Goal: Task Accomplishment & Management: Manage account settings

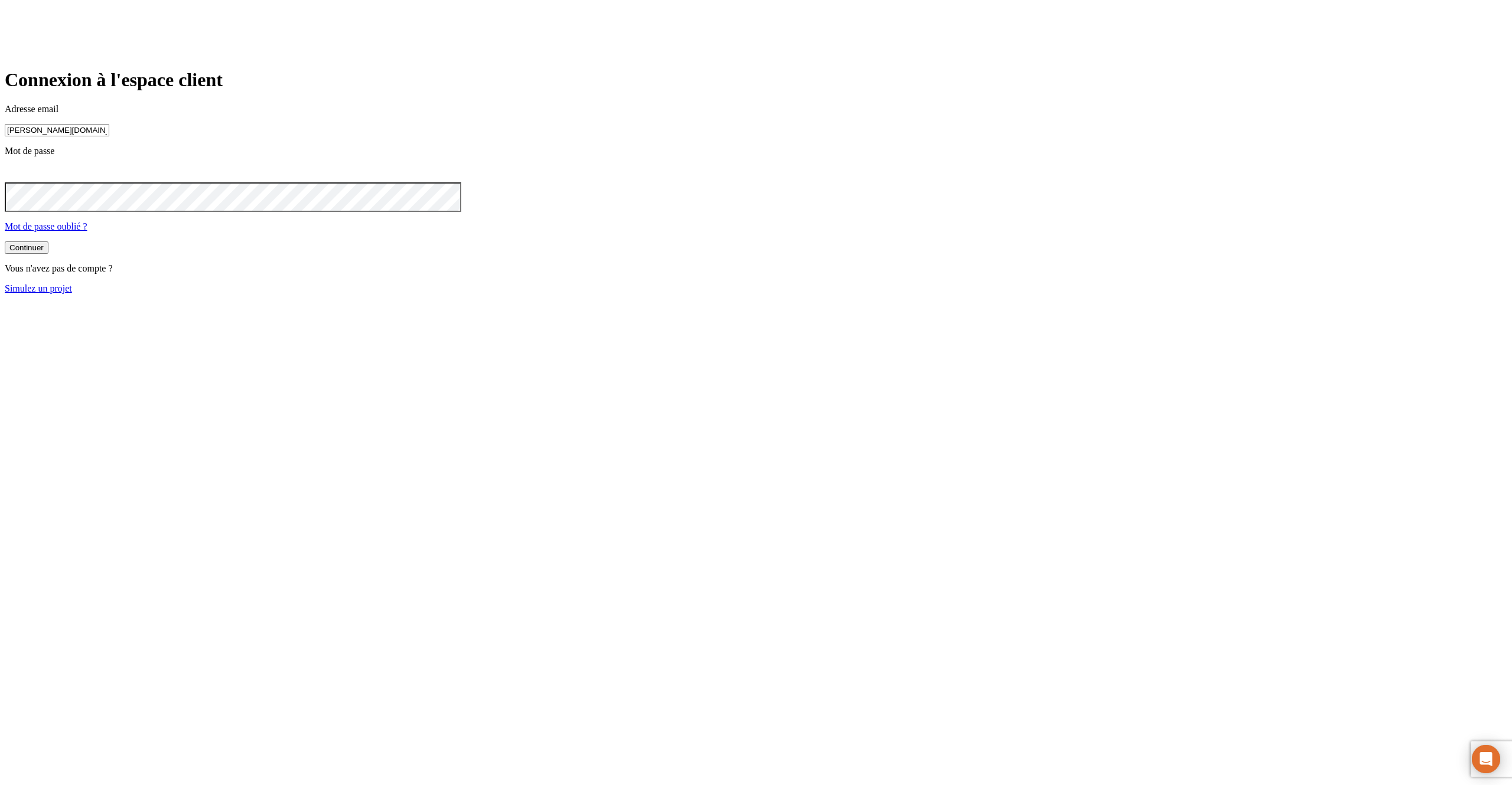
type input "[PERSON_NAME][DOMAIN_NAME][EMAIL_ADDRESS][DOMAIN_NAME]"
click at [5, 243] on button "Continuer" at bounding box center [26, 249] width 43 height 12
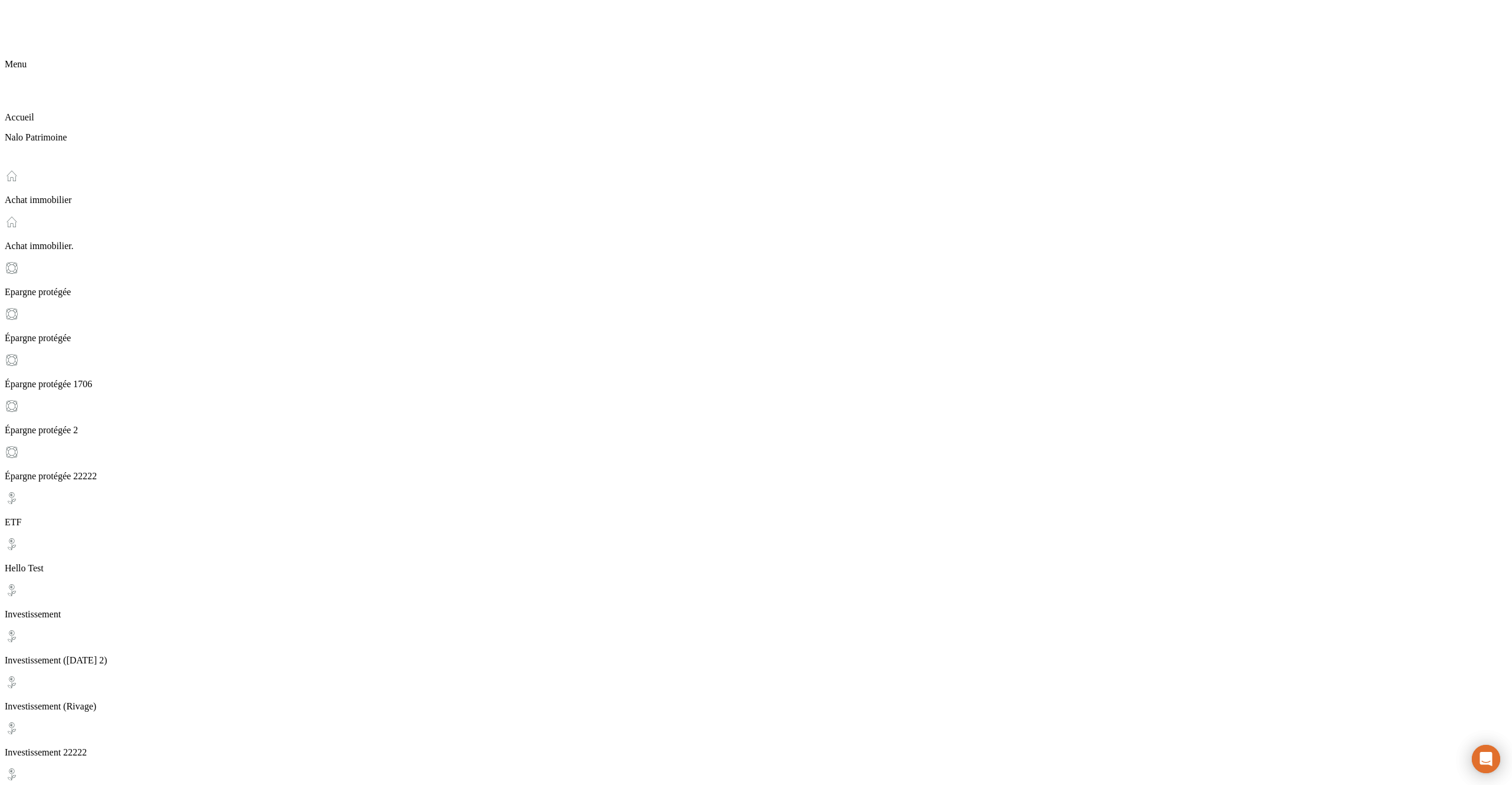
checkbox input "true"
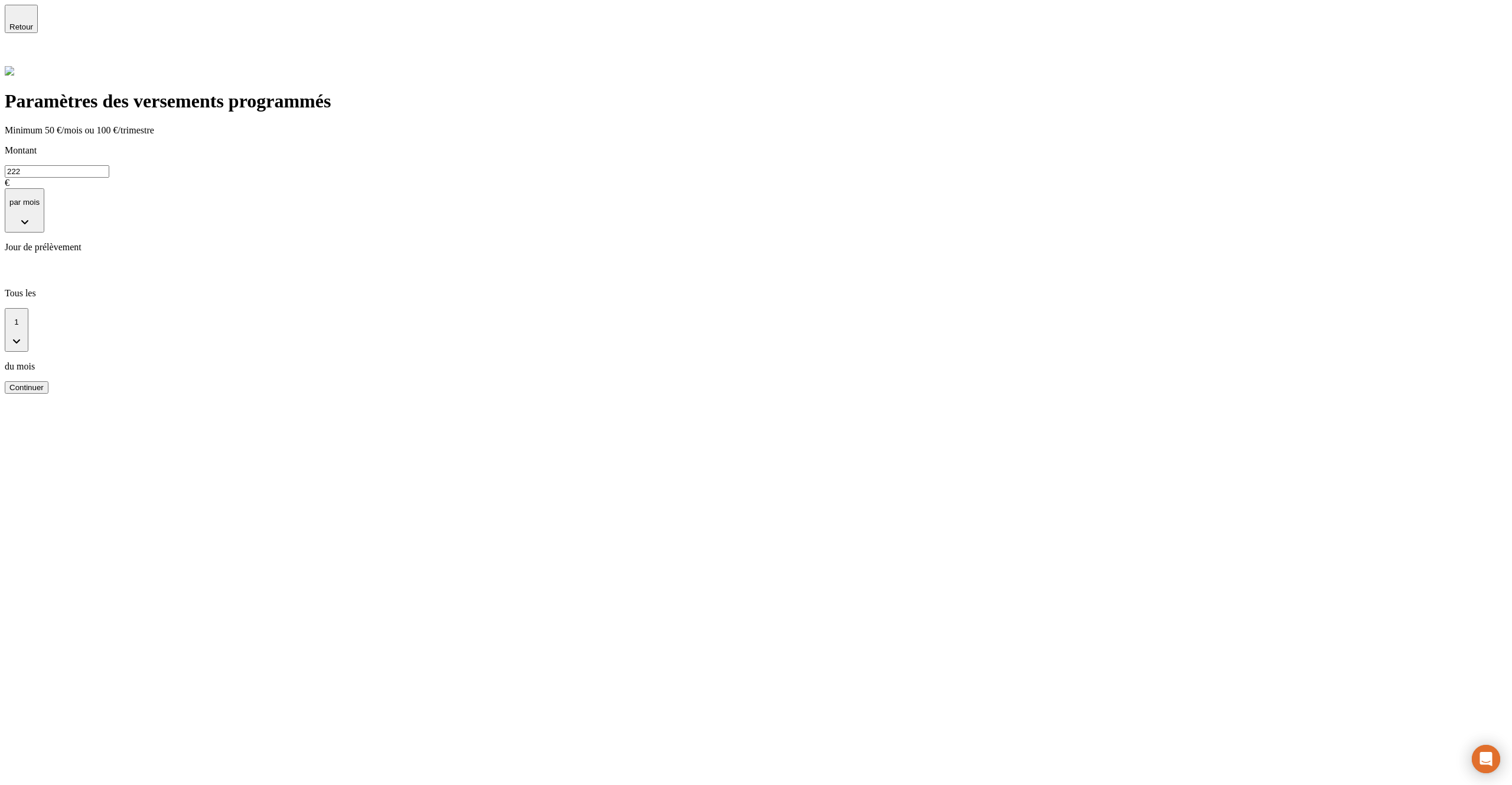
click at [110, 165] on input "222" at bounding box center [56, 171] width 104 height 12
type input "430"
click at [49, 381] on button "Continuer" at bounding box center [26, 387] width 43 height 12
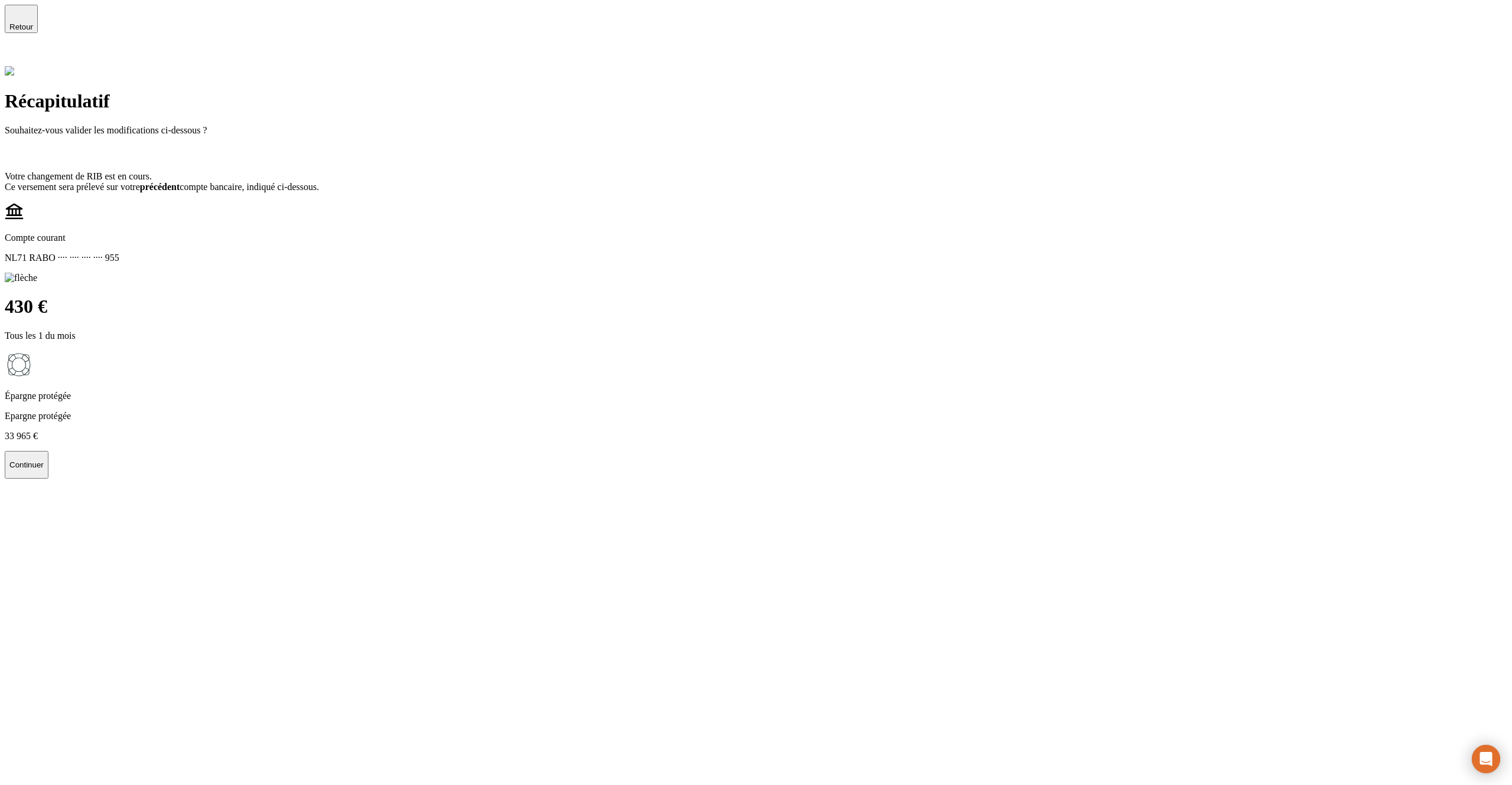
click at [43, 461] on p "Continuer" at bounding box center [27, 465] width 34 height 9
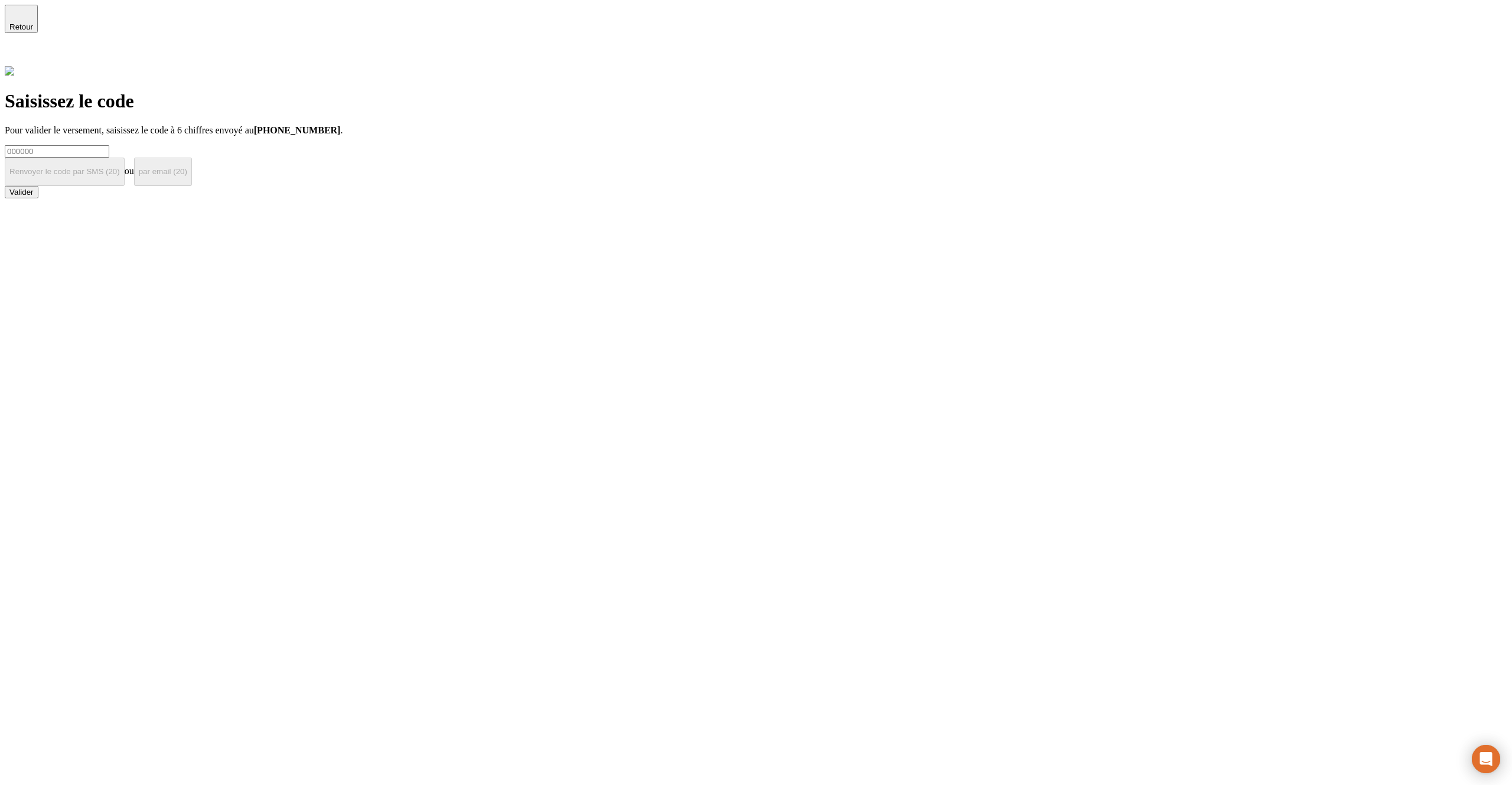
click at [110, 145] on input at bounding box center [56, 151] width 104 height 12
type input "!"
paste input "000000"
type input "000000"
click at [34, 196] on div "Valider" at bounding box center [21, 192] width 24 height 9
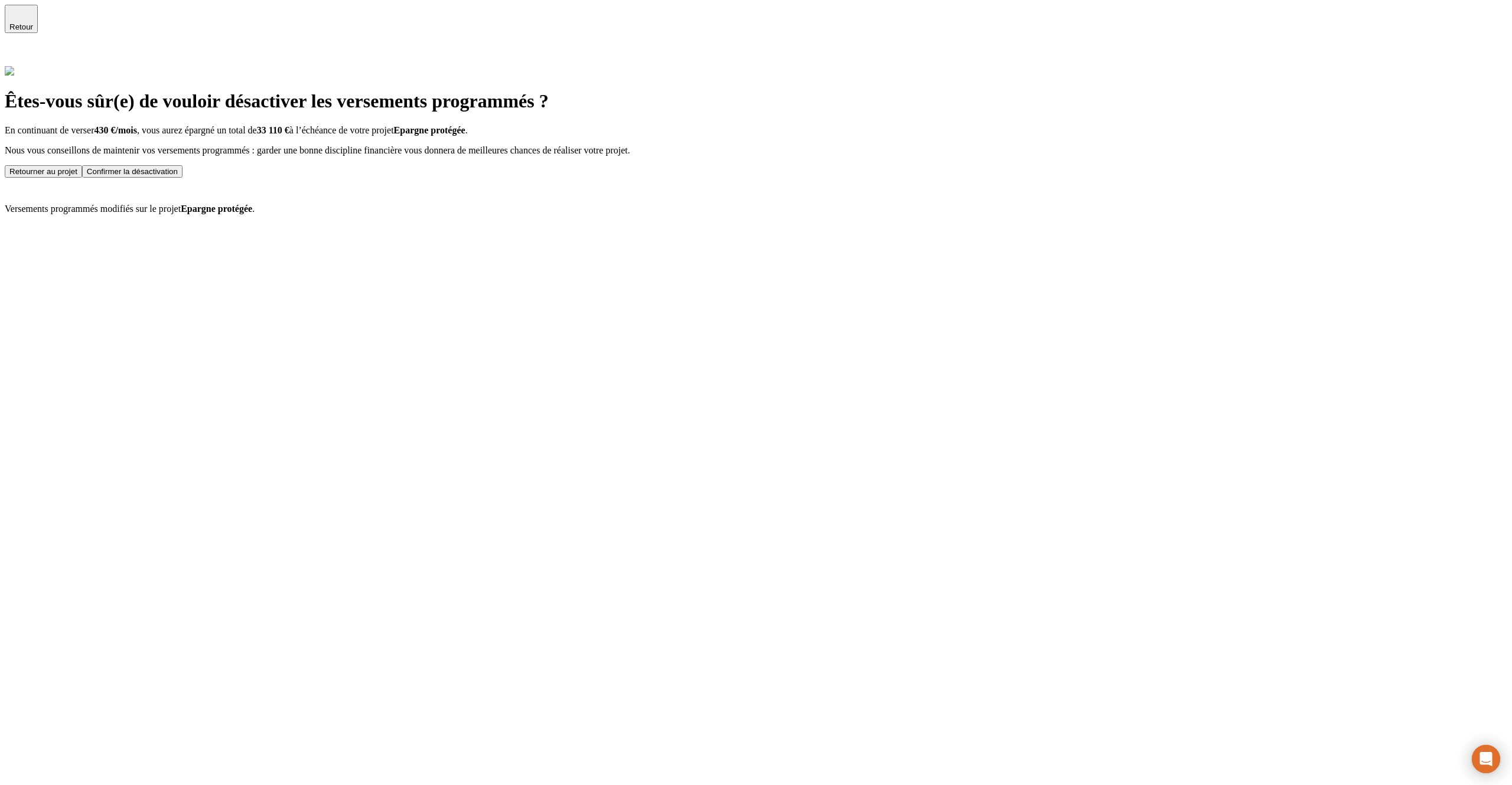
click at [183, 177] on button "Confirmer la désactivation" at bounding box center [132, 171] width 100 height 12
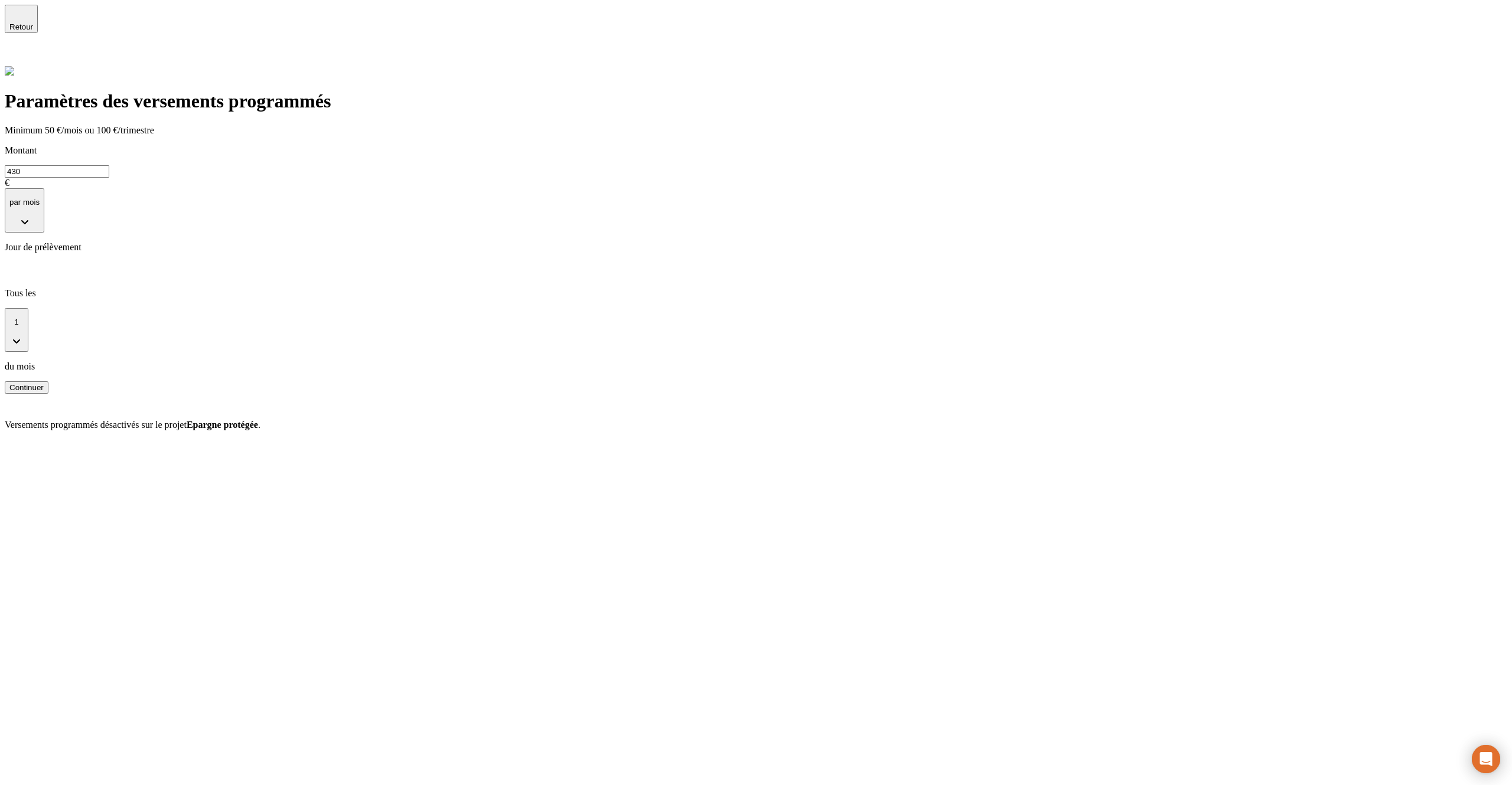
click at [110, 165] on input "430" at bounding box center [56, 171] width 104 height 12
type input "300"
click at [43, 383] on div "Continuer" at bounding box center [27, 387] width 34 height 9
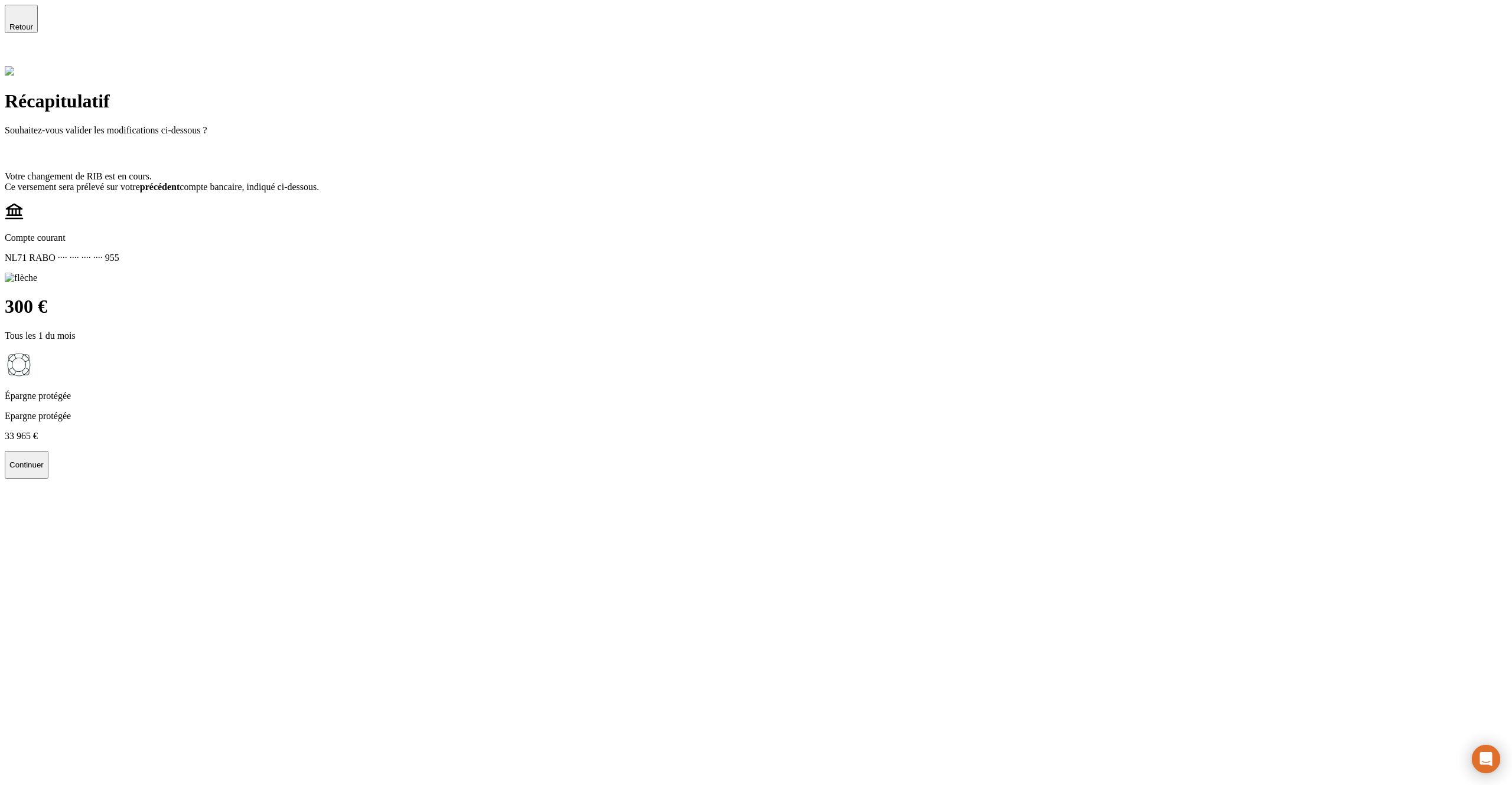
click at [43, 461] on p "Continuer" at bounding box center [27, 465] width 34 height 9
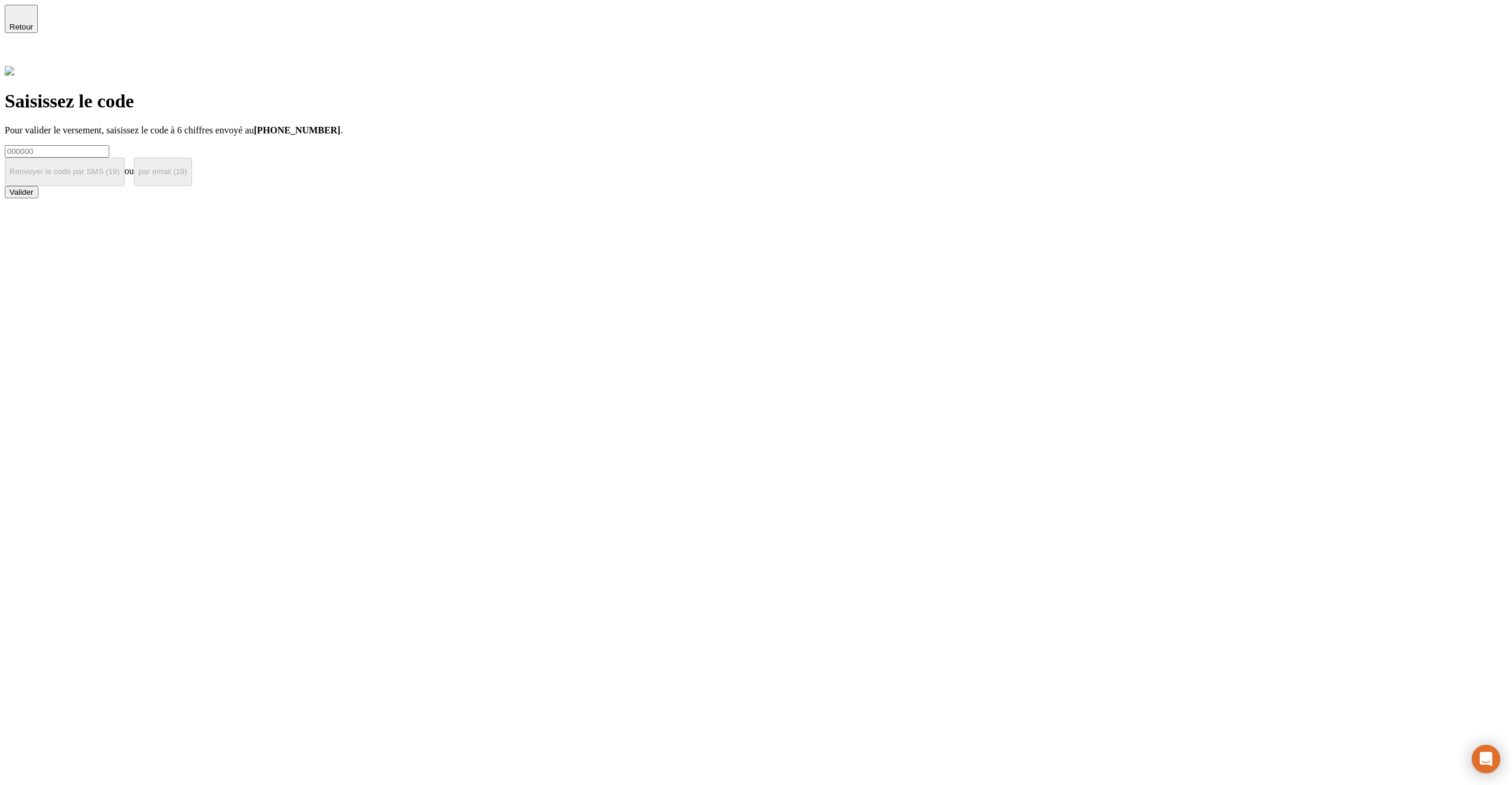
click at [110, 146] on input at bounding box center [56, 151] width 104 height 12
type input "!"
paste input "000000"
type input "000000"
click at [38, 198] on button "Valider" at bounding box center [21, 192] width 34 height 12
